Goal: Task Accomplishment & Management: Use online tool/utility

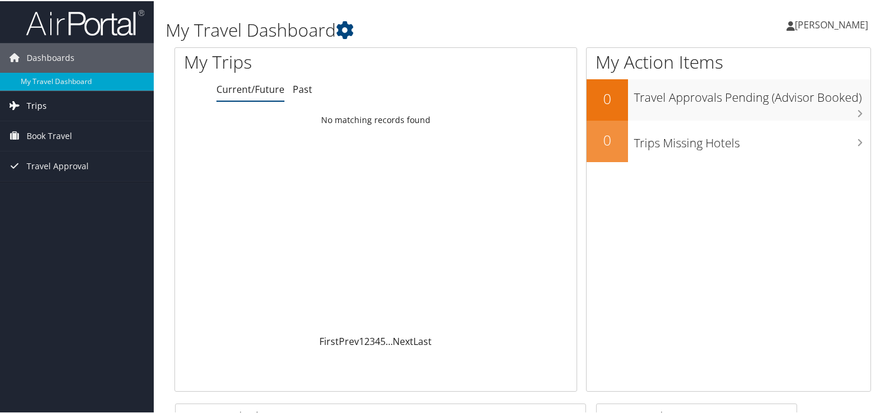
click at [34, 103] on span "Trips" at bounding box center [37, 105] width 20 height 30
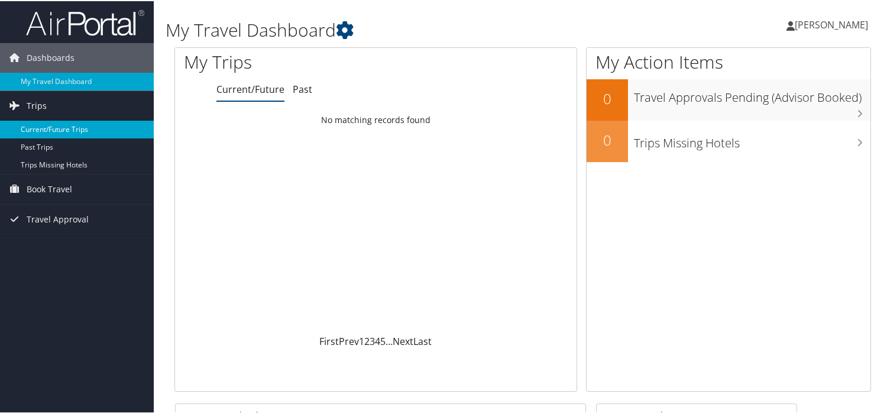
click at [51, 127] on link "Current/Future Trips" at bounding box center [77, 128] width 154 height 18
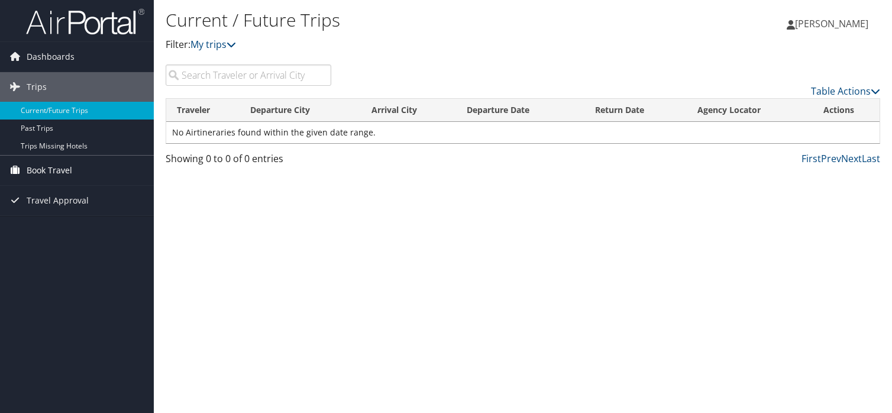
click at [41, 170] on span "Book Travel" at bounding box center [50, 170] width 46 height 30
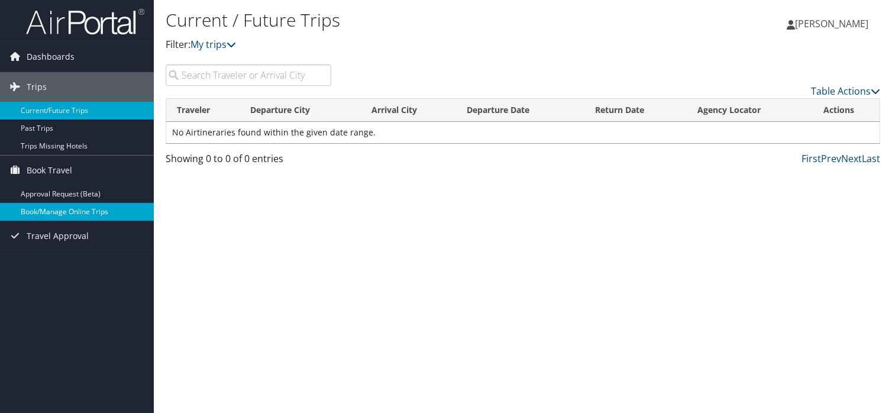
click at [60, 214] on link "Book/Manage Online Trips" at bounding box center [77, 212] width 154 height 18
